Goal: Register for event/course

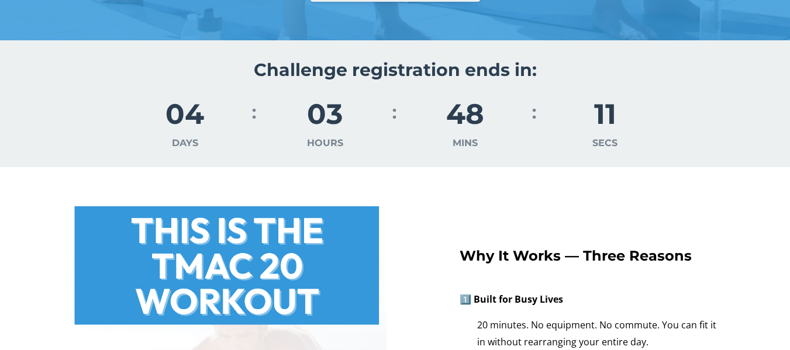
scroll to position [623, 0]
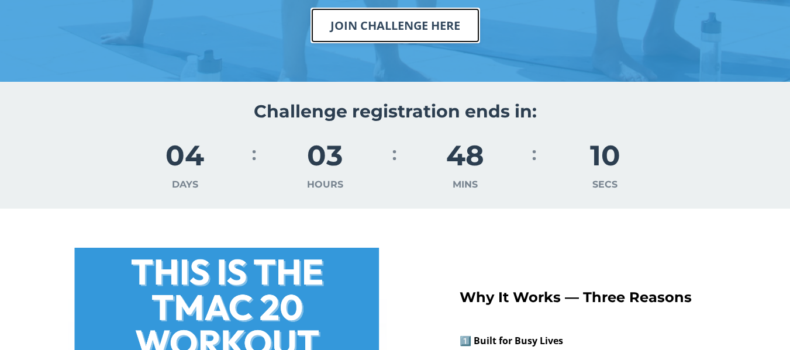
click at [396, 18] on link "JOIN CHALLENGE HERE" at bounding box center [395, 26] width 170 height 36
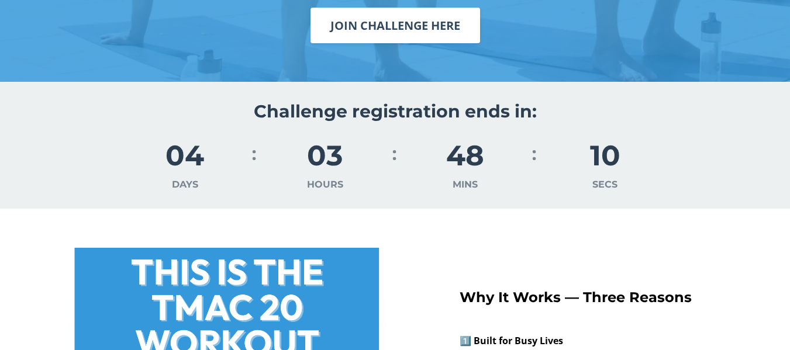
scroll to position [2239, 0]
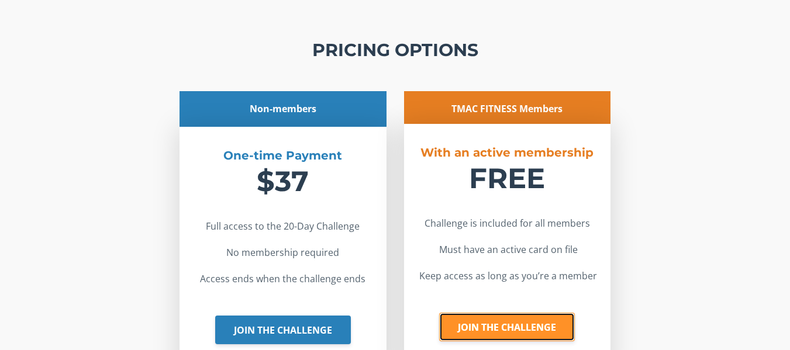
click at [507, 325] on link "JOIN THE CHALLENGE" at bounding box center [507, 327] width 136 height 29
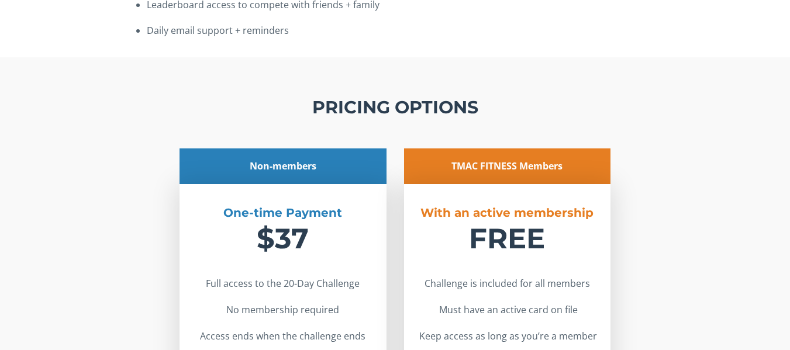
scroll to position [2190, 0]
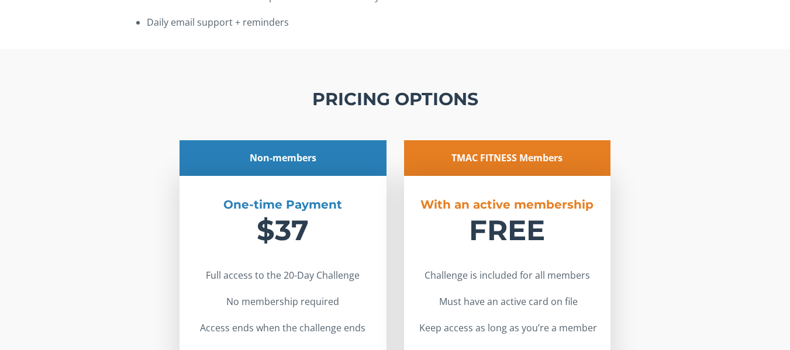
click at [532, 159] on div "TMAC FITNESS Members" at bounding box center [507, 158] width 206 height 36
